Goal: Transaction & Acquisition: Purchase product/service

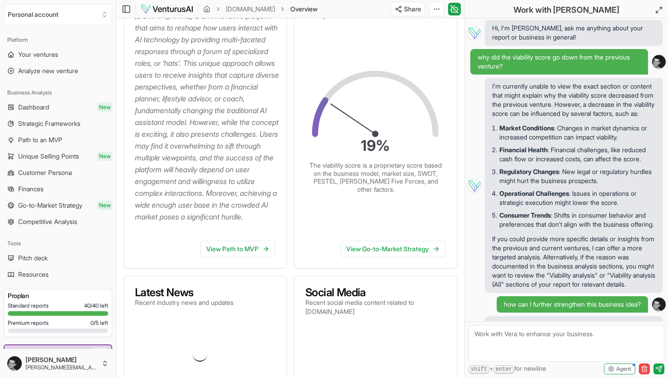
scroll to position [635, 0]
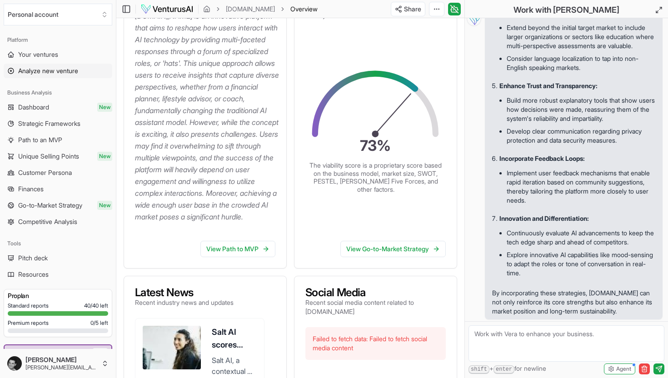
click at [56, 69] on span "Analyze new venture" at bounding box center [48, 70] width 60 height 9
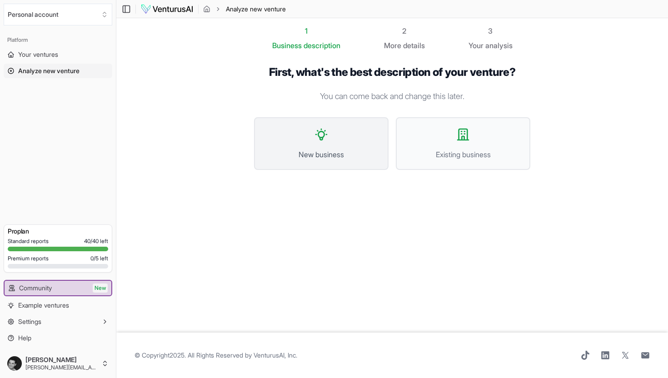
click at [331, 149] on span "New business" at bounding box center [321, 154] width 115 height 11
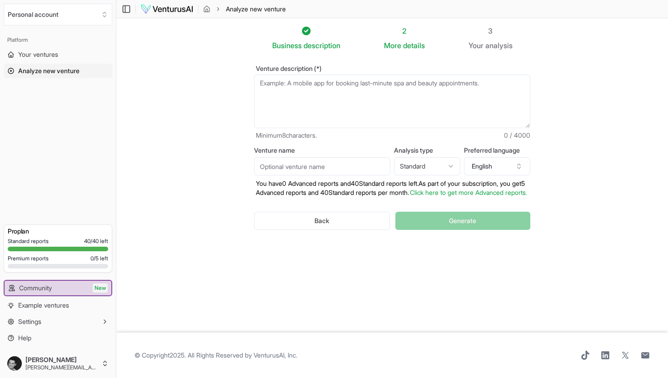
click at [329, 103] on textarea "Venture description (*)" at bounding box center [392, 102] width 276 height 54
paste textarea "loremip & dolorsitam cons.adi el se do eiusmodt incid utlab etdolore magnaal e …"
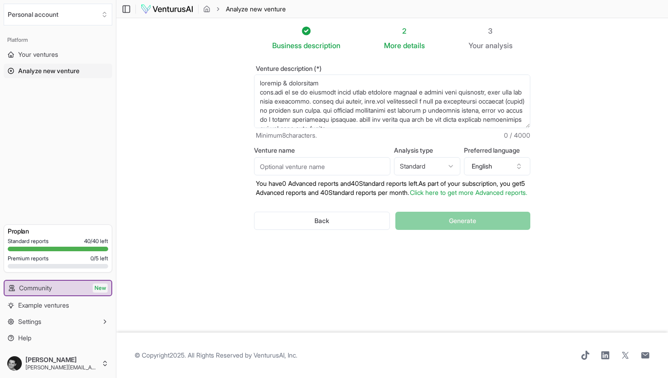
scroll to position [687, 0]
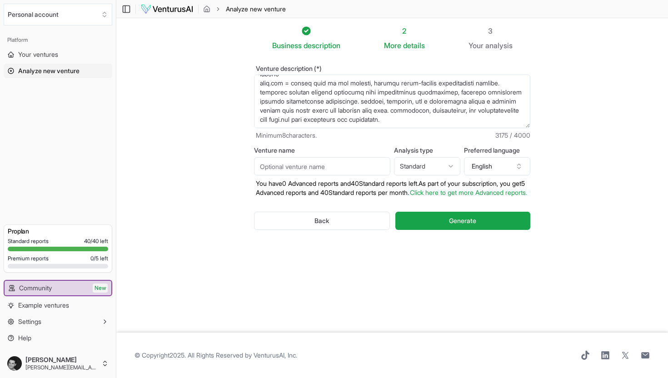
type textarea "loremip & dolorsitam cons.adi el se do eiusmodt incid utlab etdolore magnaal e …"
click at [318, 167] on input "Venture name" at bounding box center [322, 166] width 136 height 18
type input "[DOMAIN_NAME]"
click at [460, 226] on span "Generate" at bounding box center [462, 220] width 27 height 9
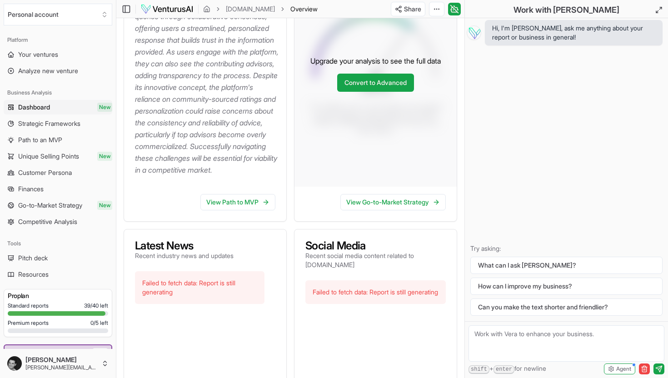
scroll to position [231, 0]
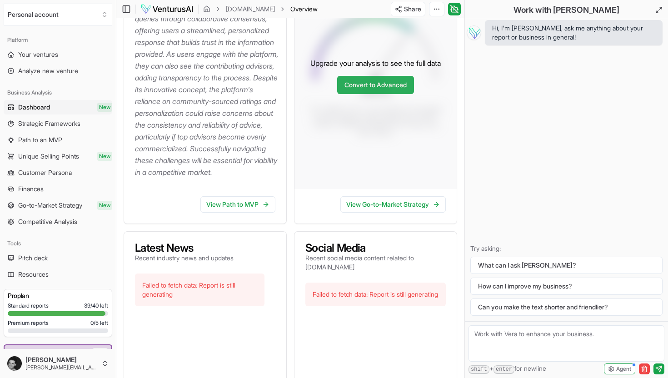
click at [360, 94] on link "Convert to Advanced" at bounding box center [375, 85] width 77 height 18
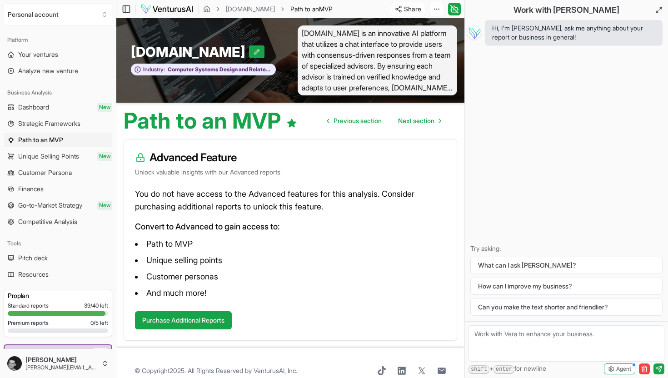
scroll to position [15, 0]
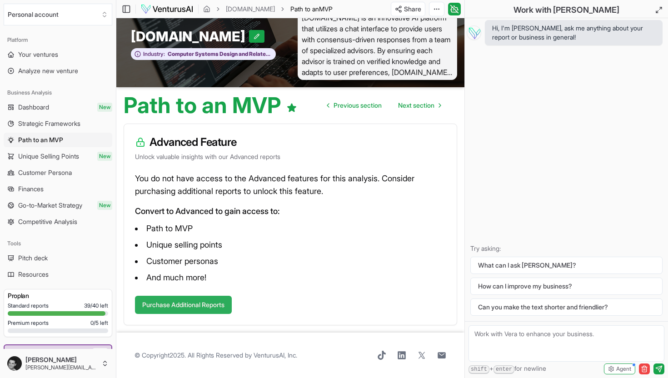
click at [208, 304] on button "Purchase Additional Reports" at bounding box center [183, 305] width 97 height 18
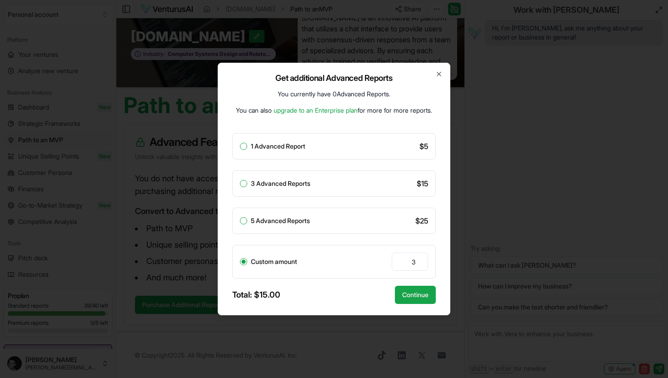
click at [246, 145] on button "1 Advanced Report" at bounding box center [243, 146] width 7 height 7
radio input "true"
click at [415, 292] on button "Continue" at bounding box center [415, 295] width 41 height 18
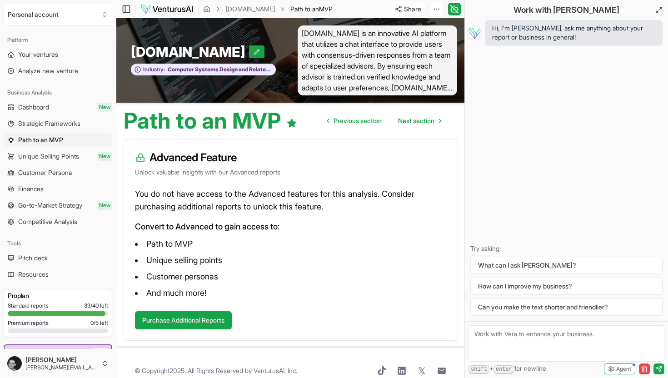
scroll to position [15, 0]
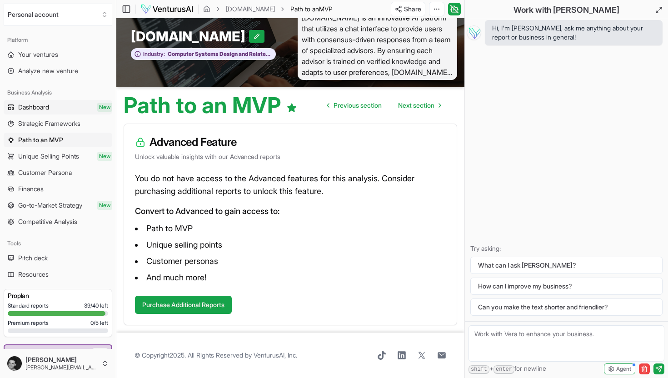
click at [43, 108] on span "Dashboard" at bounding box center [33, 107] width 31 height 9
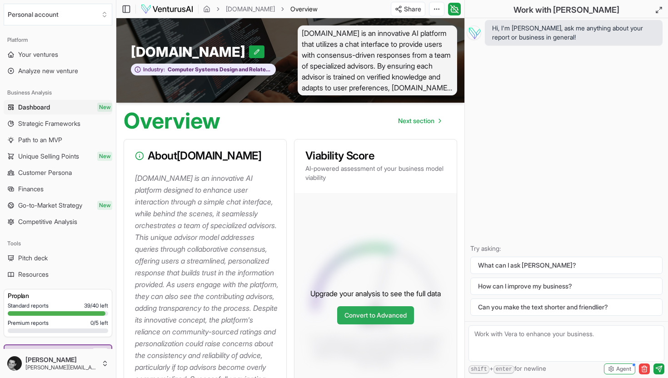
click at [381, 325] on link "Convert to Advanced" at bounding box center [375, 315] width 77 height 18
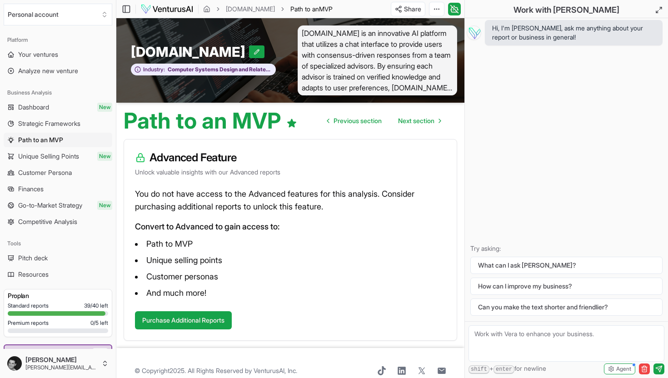
scroll to position [15, 0]
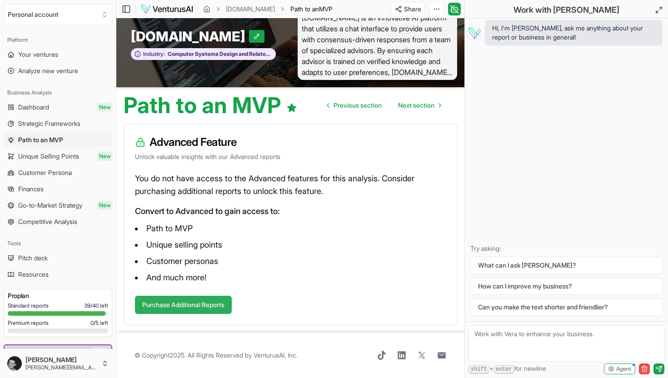
click at [218, 302] on button "Purchase Additional Reports" at bounding box center [183, 305] width 97 height 18
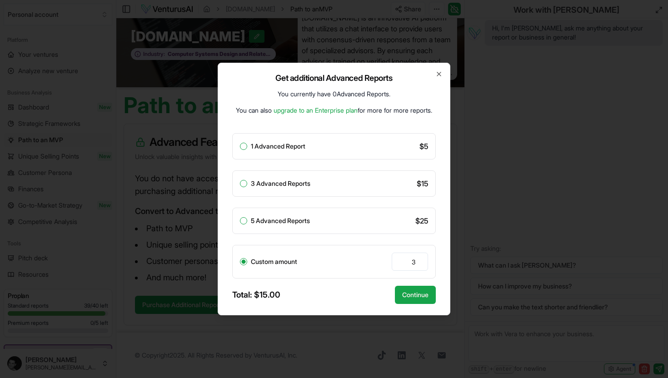
click at [263, 146] on label "1 Advanced Report" at bounding box center [278, 146] width 55 height 6
click at [247, 146] on button "1 Advanced Report" at bounding box center [243, 146] width 7 height 7
radio input "true"
click at [411, 292] on button "Continue" at bounding box center [415, 295] width 41 height 18
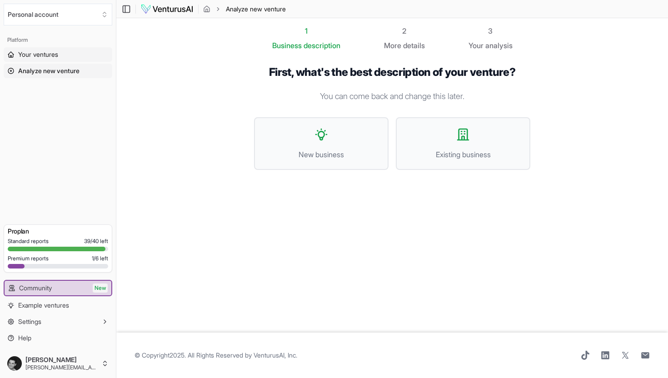
click at [55, 56] on span "Your ventures" at bounding box center [38, 54] width 40 height 9
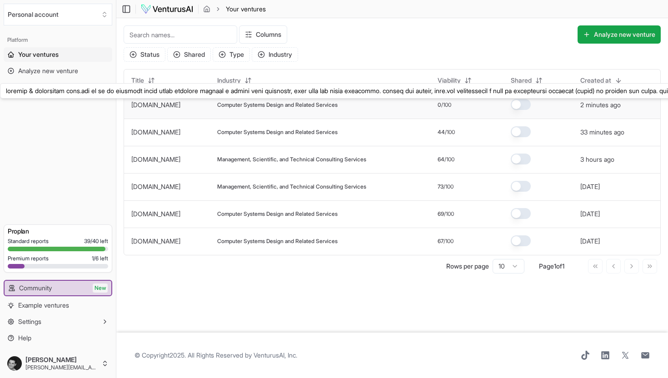
click at [150, 102] on link "[DOMAIN_NAME]" at bounding box center [155, 105] width 49 height 8
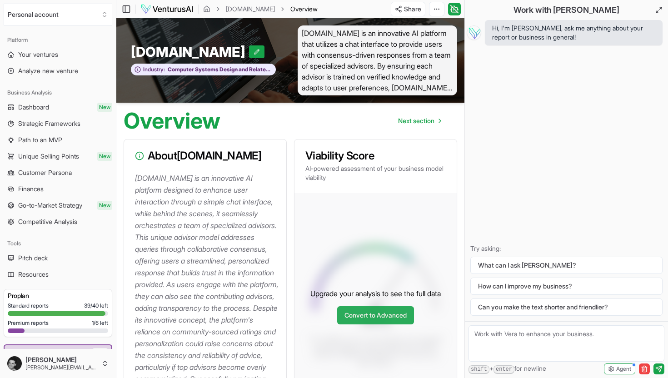
click at [380, 325] on link "Convert to Advanced" at bounding box center [375, 315] width 77 height 18
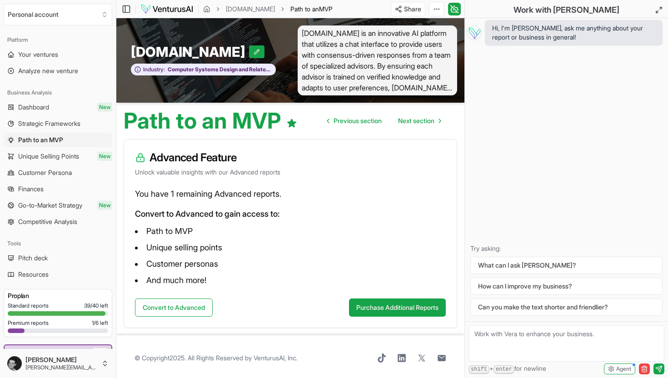
scroll to position [3, 0]
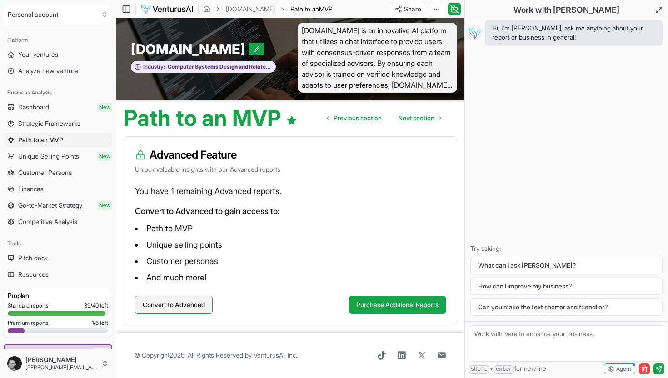
click at [203, 307] on button "Convert to Advanced" at bounding box center [174, 305] width 78 height 18
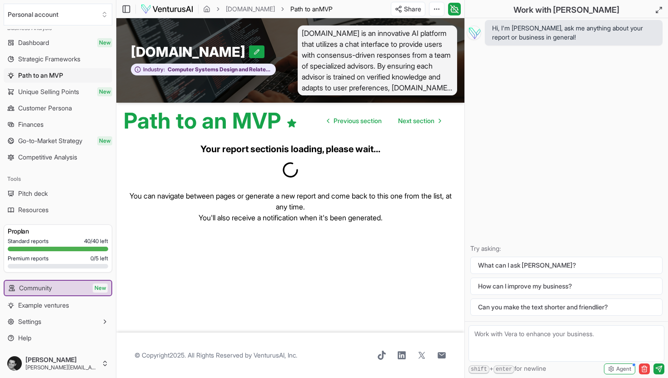
scroll to position [0, 0]
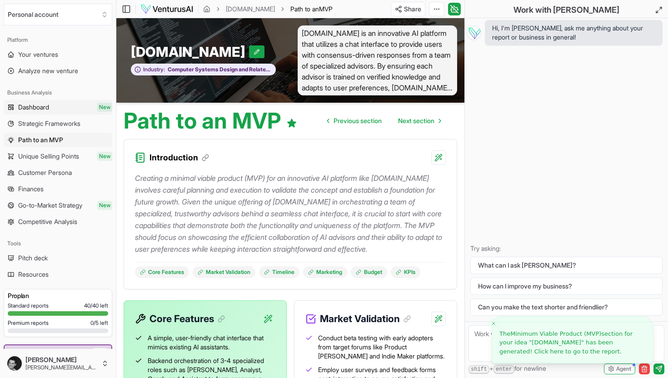
click at [49, 109] on span "Dashboard" at bounding box center [33, 107] width 31 height 9
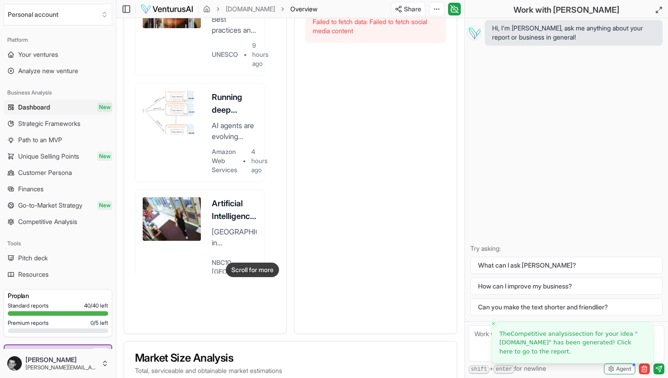
scroll to position [496, 0]
click at [57, 222] on span "Competitive Analysis" at bounding box center [47, 221] width 59 height 9
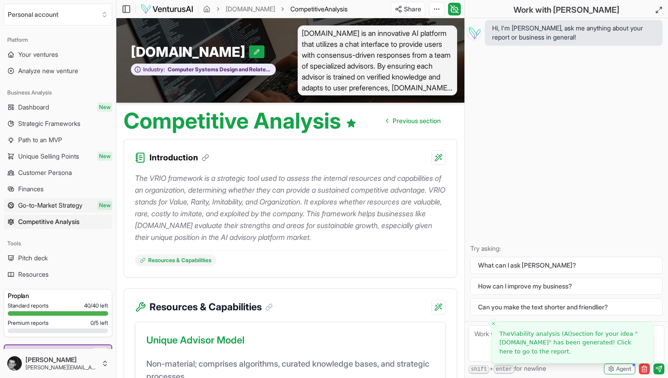
click at [45, 207] on span "Go-to-Market Strategy" at bounding box center [50, 205] width 64 height 9
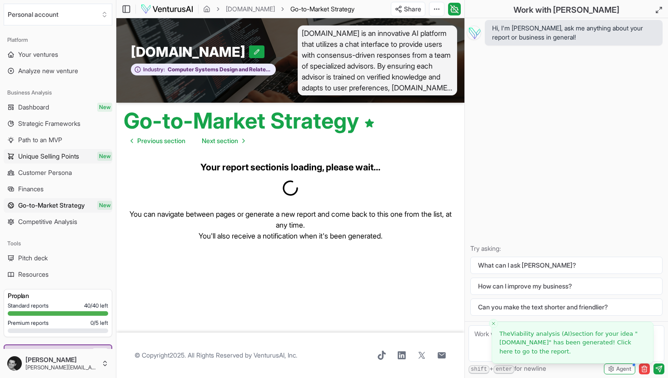
click at [38, 157] on span "Unique Selling Points" at bounding box center [48, 156] width 61 height 9
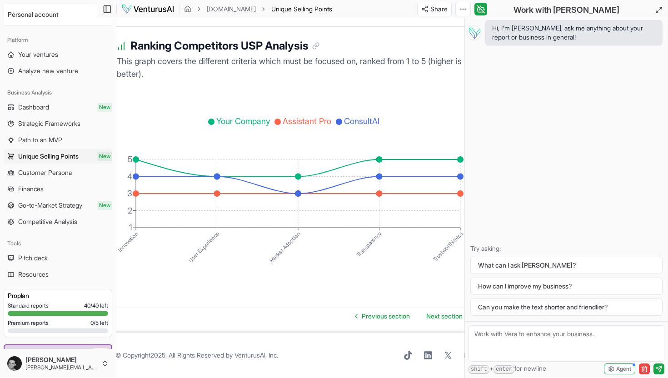
scroll to position [1784, 0]
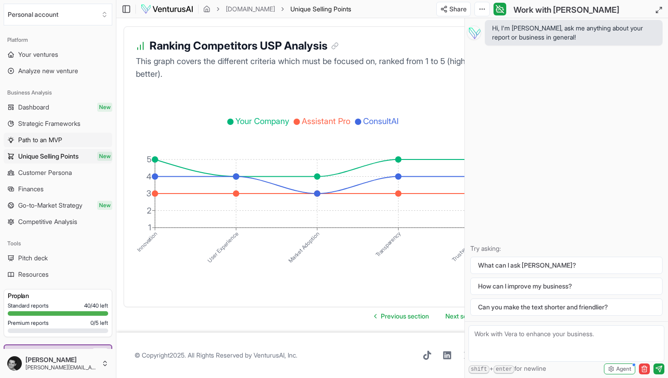
click at [62, 137] on span "Path to an MVP" at bounding box center [40, 139] width 44 height 9
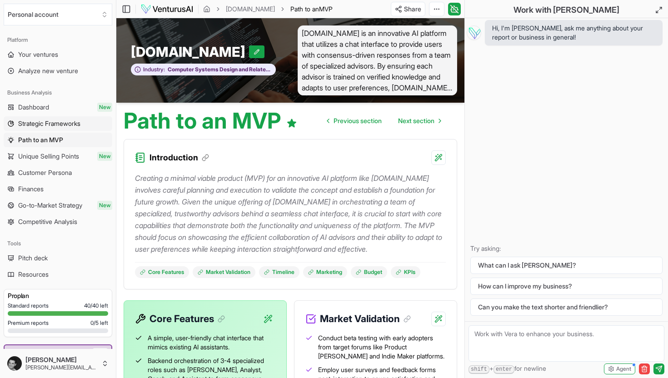
click at [62, 123] on span "Strategic Frameworks" at bounding box center [49, 123] width 62 height 9
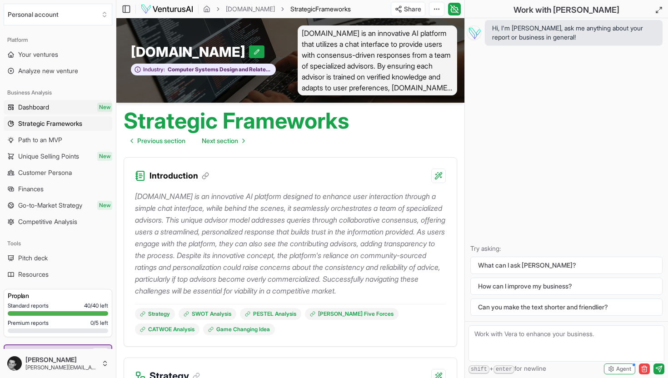
click at [40, 108] on span "Dashboard" at bounding box center [33, 107] width 31 height 9
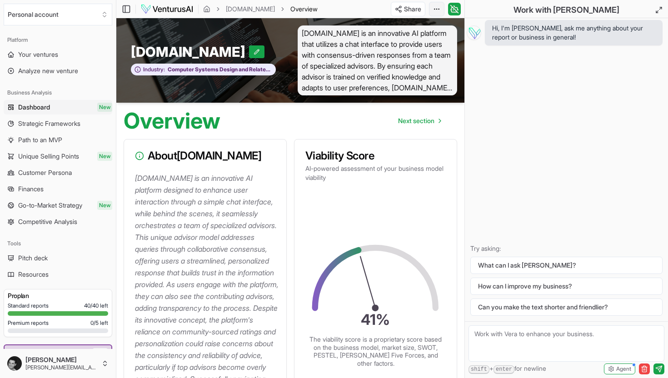
click at [437, 11] on html "We value your privacy We use cookies to enhance your browsing experience, serve…" at bounding box center [334, 189] width 668 height 378
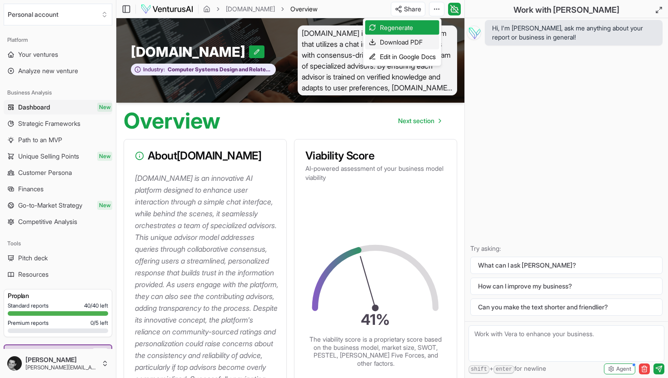
click at [405, 42] on div "Download PDF" at bounding box center [403, 42] width 74 height 15
